Goal: Task Accomplishment & Management: Manage account settings

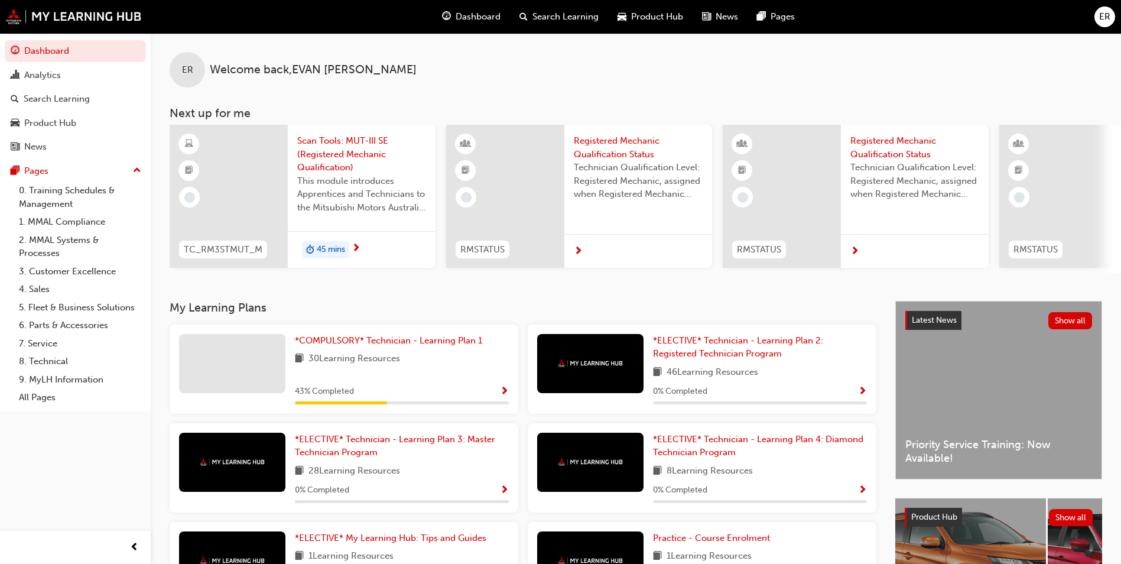
click at [139, 169] on span "up-icon" at bounding box center [137, 170] width 8 height 15
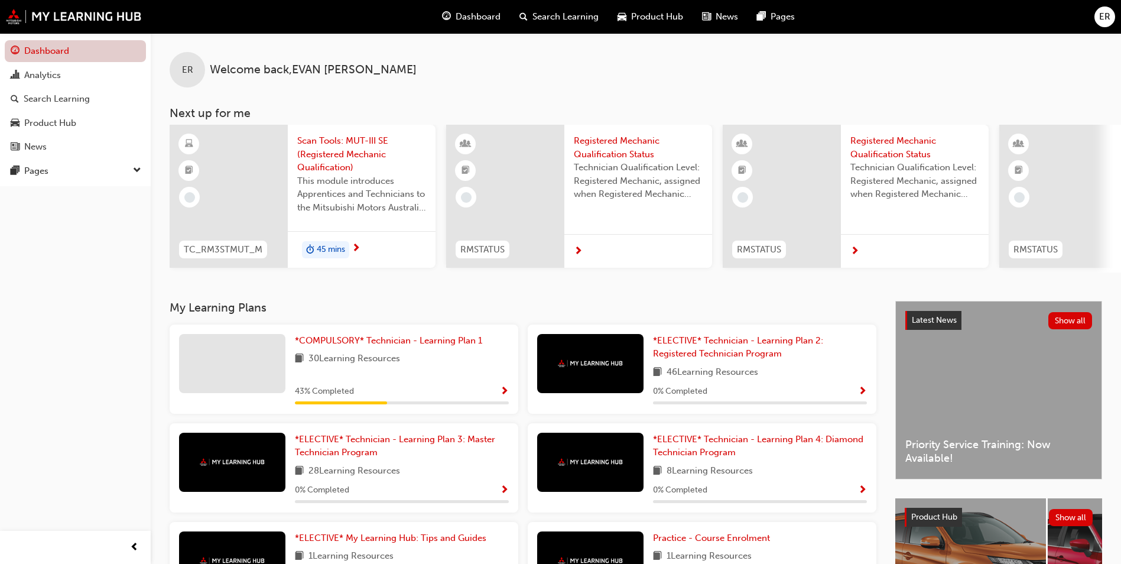
click at [67, 41] on link "Dashboard" at bounding box center [75, 51] width 141 height 22
click at [69, 73] on div "Analytics" at bounding box center [75, 75] width 129 height 15
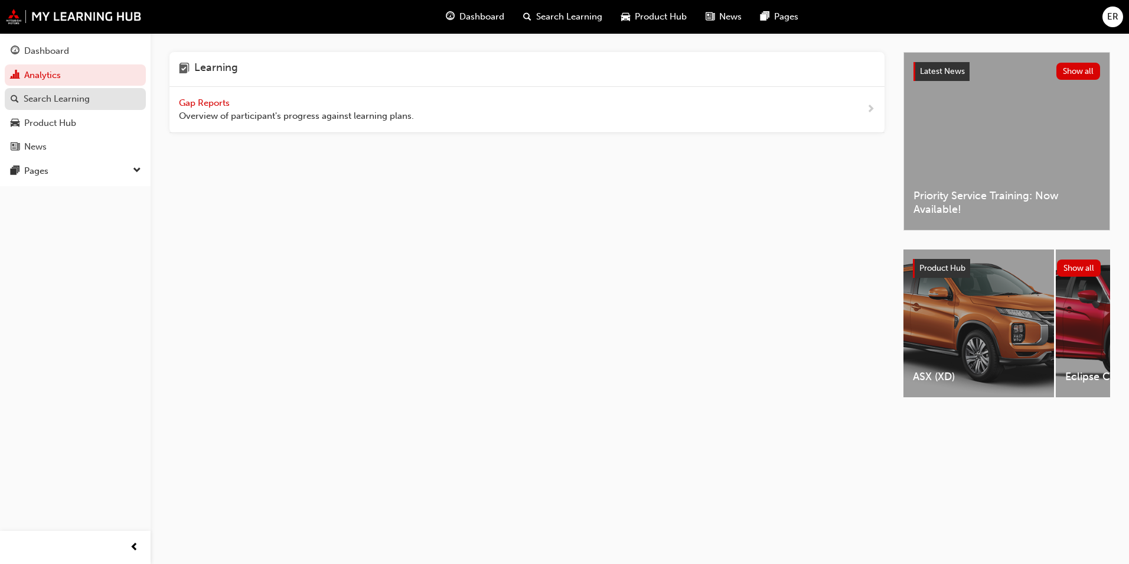
click at [87, 104] on div "Search Learning" at bounding box center [57, 99] width 66 height 14
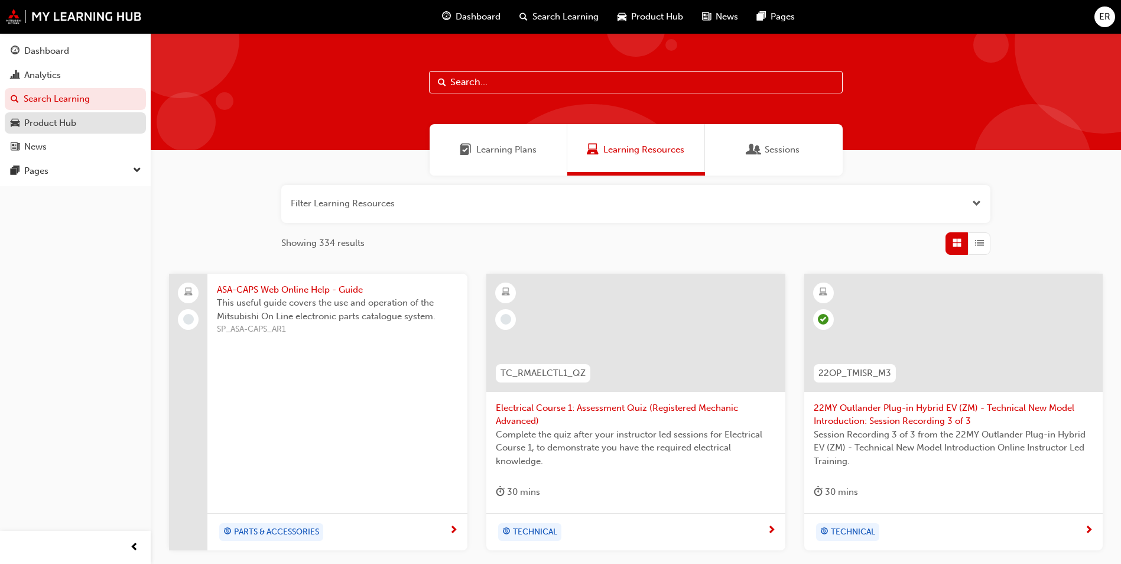
click at [71, 121] on div "Product Hub" at bounding box center [50, 123] width 52 height 14
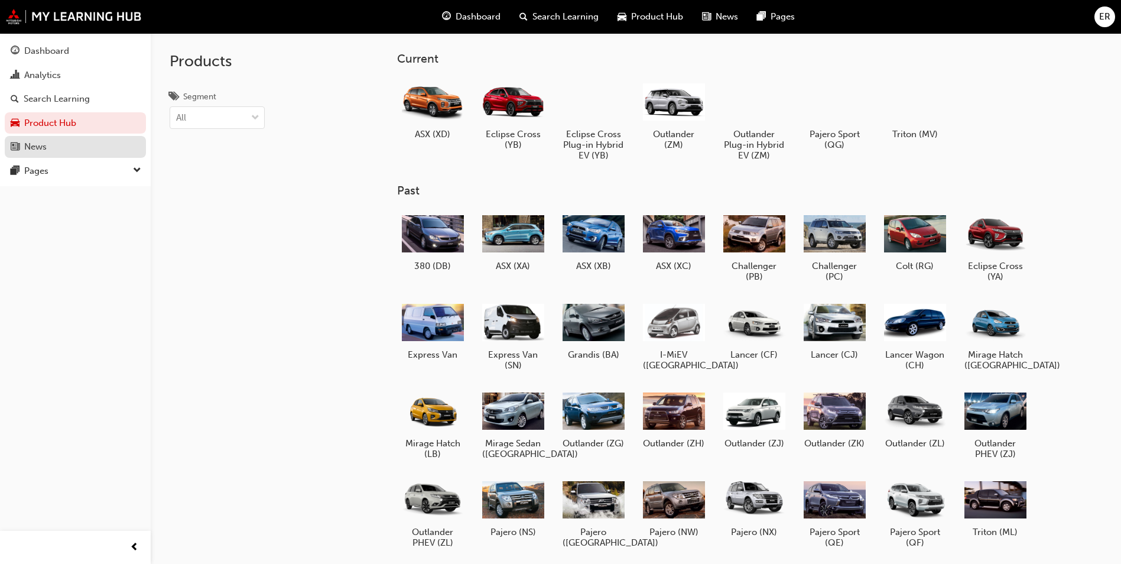
click at [78, 146] on div "News" at bounding box center [75, 146] width 129 height 15
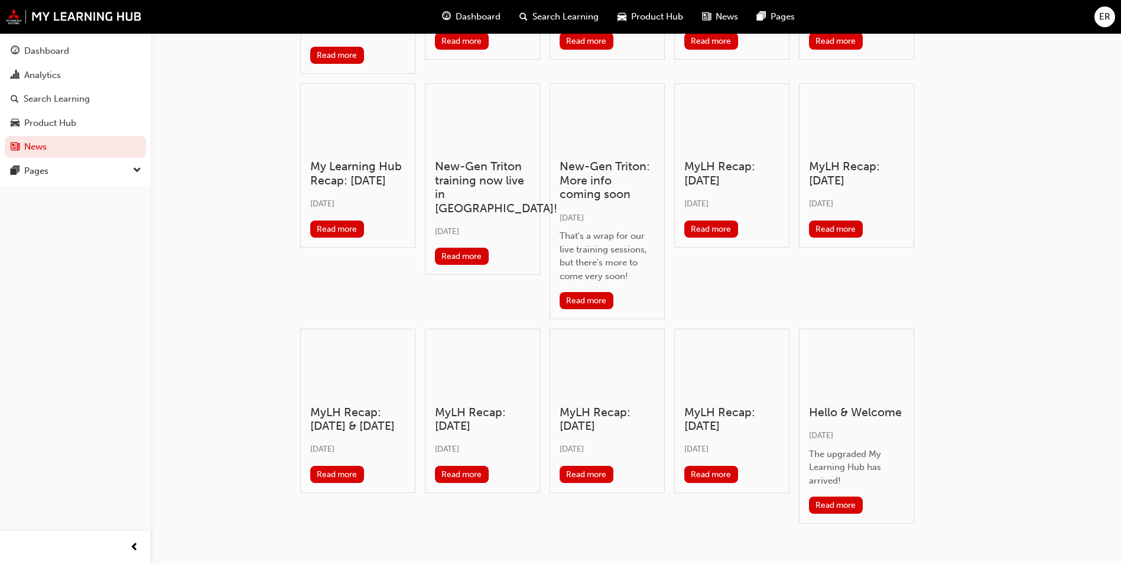
scroll to position [228, 0]
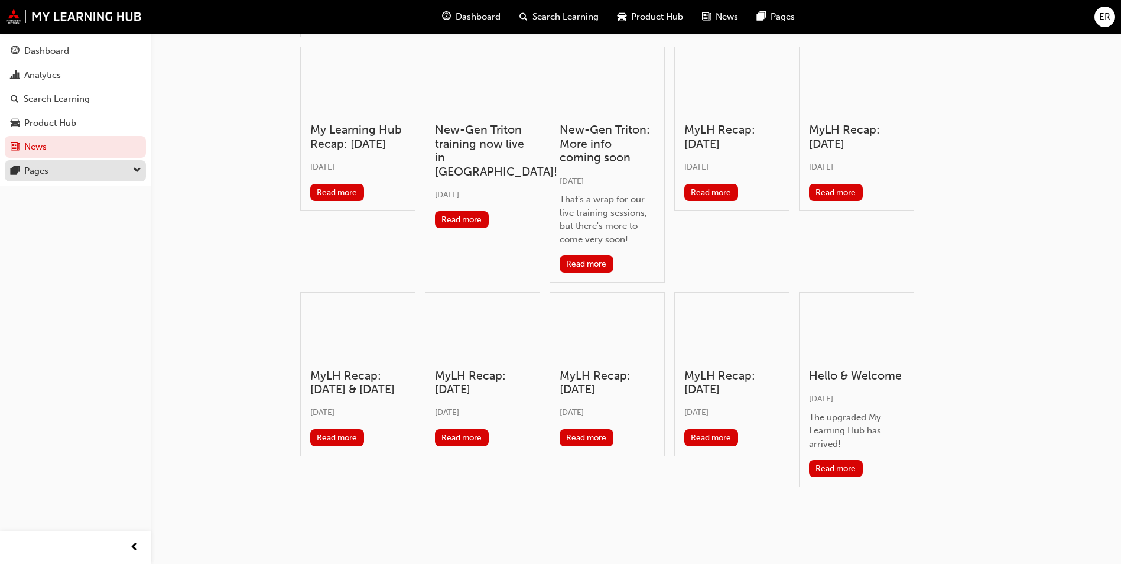
click at [132, 164] on div "Pages" at bounding box center [75, 171] width 129 height 15
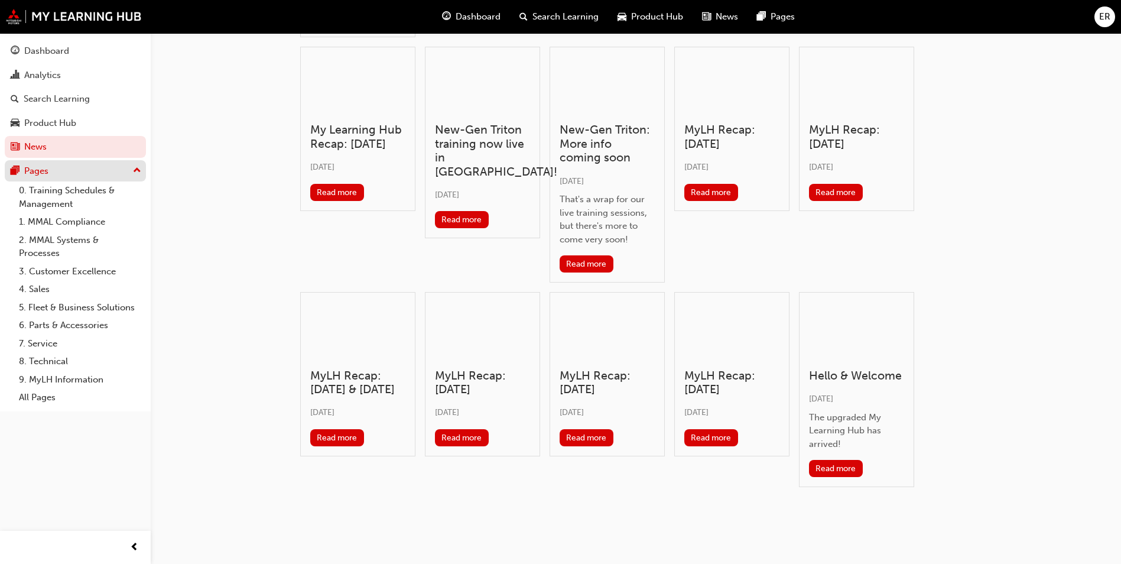
click at [131, 174] on div "Pages" at bounding box center [75, 171] width 129 height 15
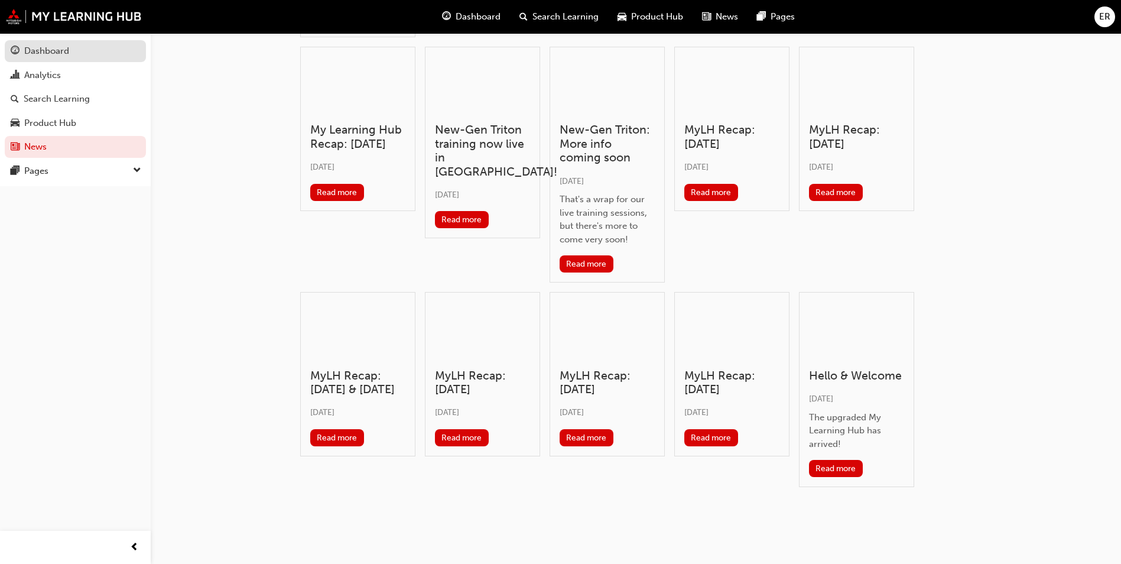
click at [61, 57] on div "Dashboard" at bounding box center [46, 51] width 45 height 14
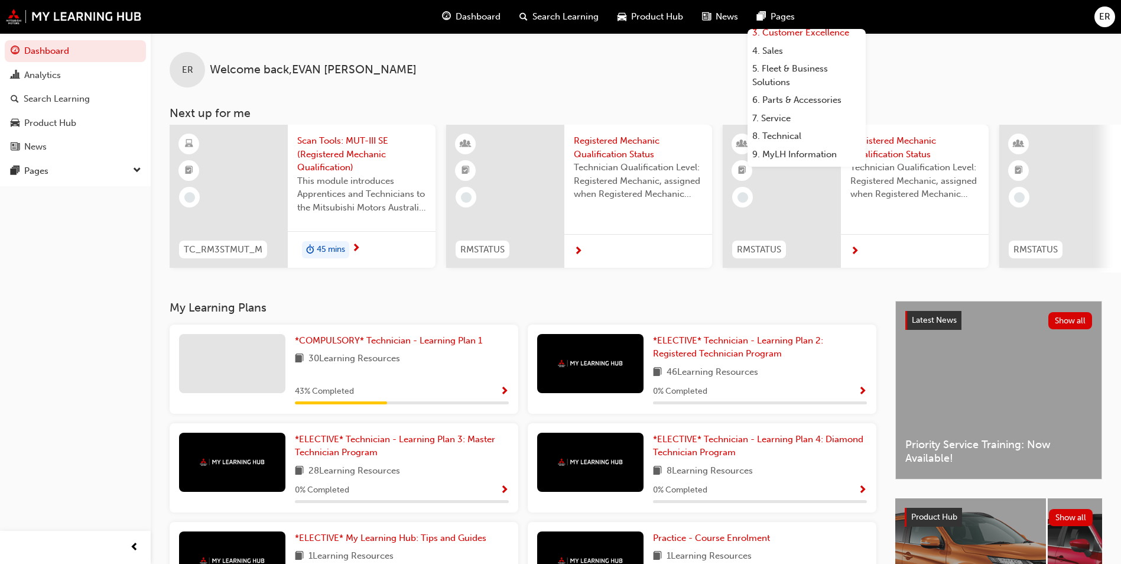
scroll to position [100, 0]
click at [631, 75] on div "ER Welcome back , EVAN RUSS" at bounding box center [636, 60] width 970 height 54
click at [1100, 19] on span "ER" at bounding box center [1104, 17] width 11 height 14
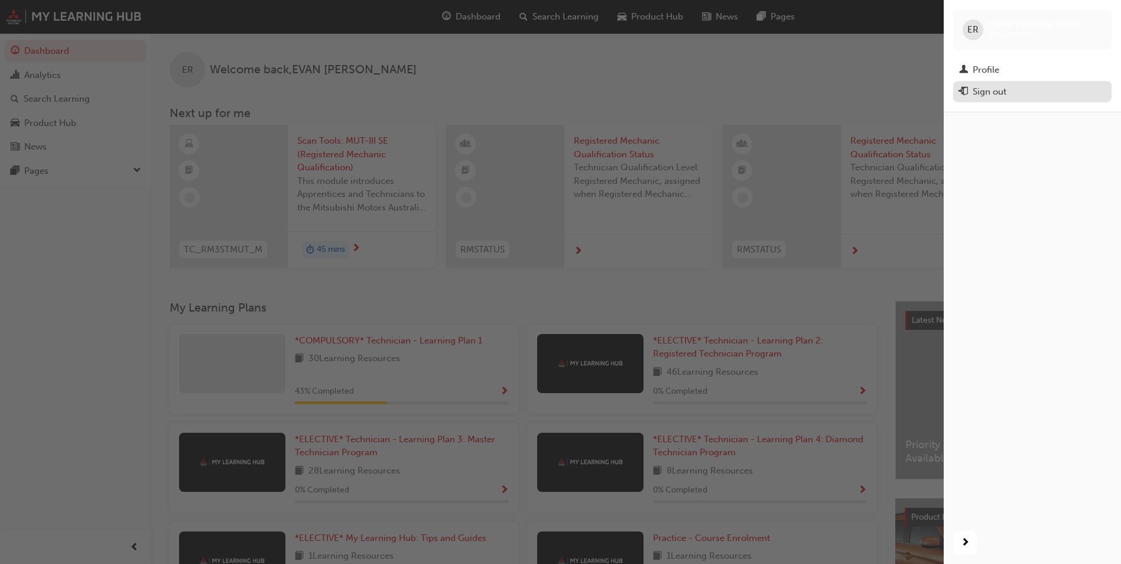
click at [990, 90] on div "Sign out" at bounding box center [989, 92] width 34 height 14
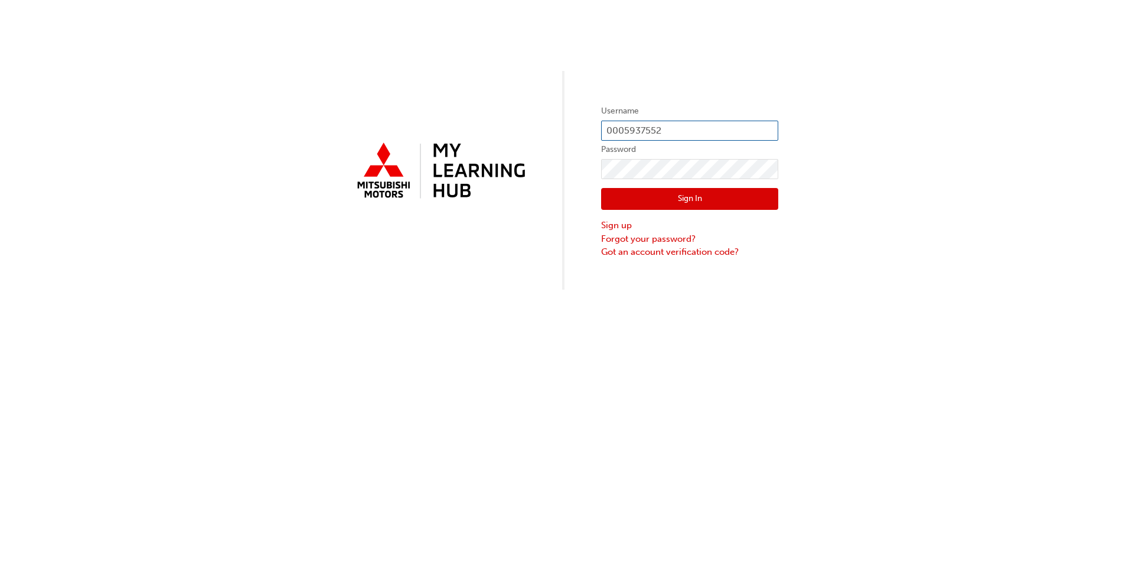
click at [673, 129] on input "0005937552" at bounding box center [689, 131] width 177 height 20
type input "0"
type input "0005851942"
click at [659, 199] on button "Sign In" at bounding box center [689, 199] width 177 height 22
